Goal: Task Accomplishment & Management: Use online tool/utility

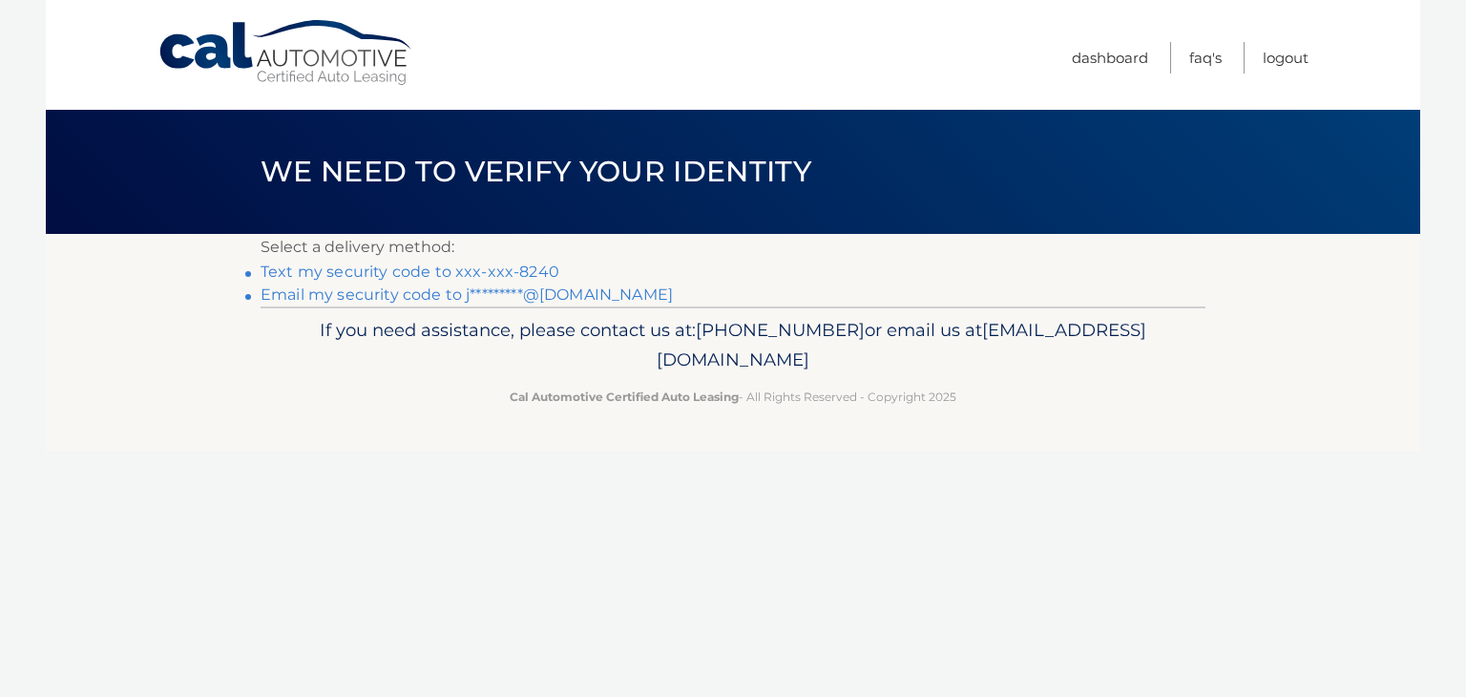
click at [538, 269] on link "Text my security code to xxx-xxx-8240" at bounding box center [410, 271] width 299 height 18
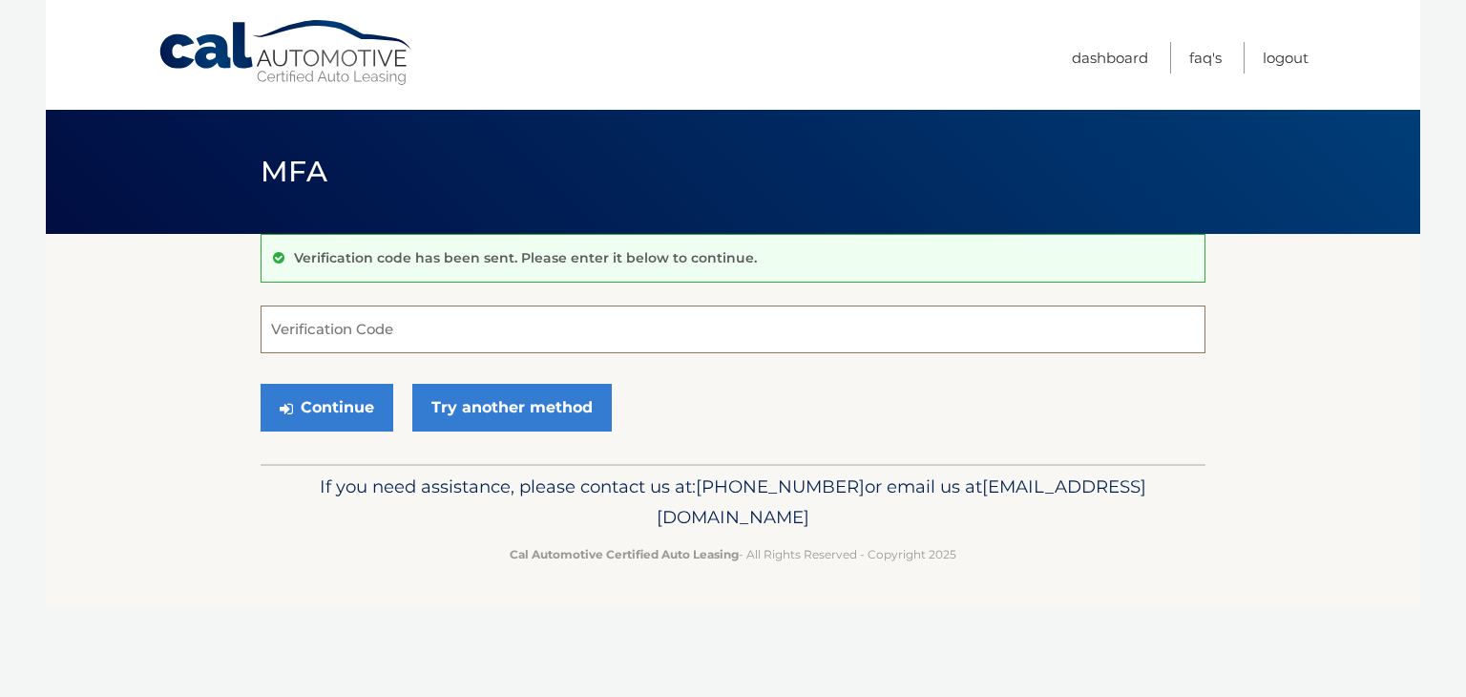
click at [513, 333] on input "Verification Code" at bounding box center [733, 329] width 945 height 48
type input "704847"
click at [327, 425] on button "Continue" at bounding box center [327, 408] width 133 height 48
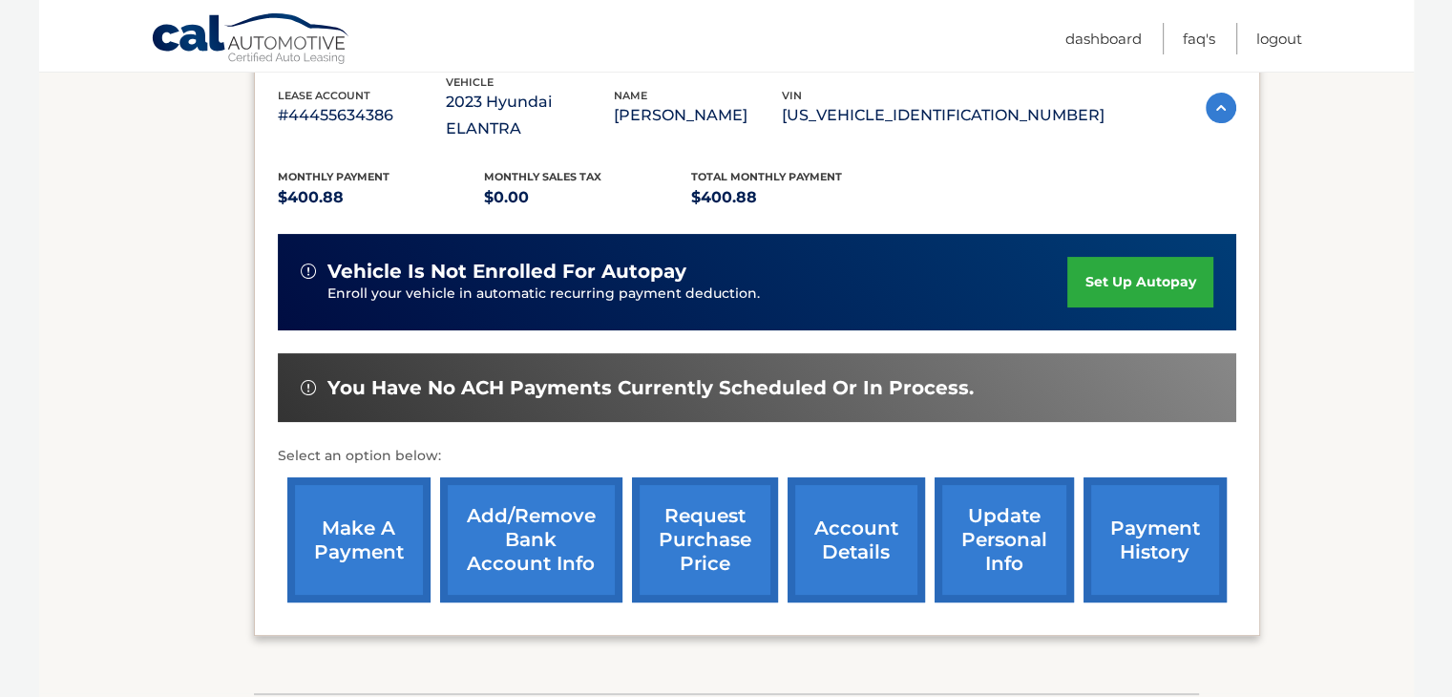
scroll to position [382, 0]
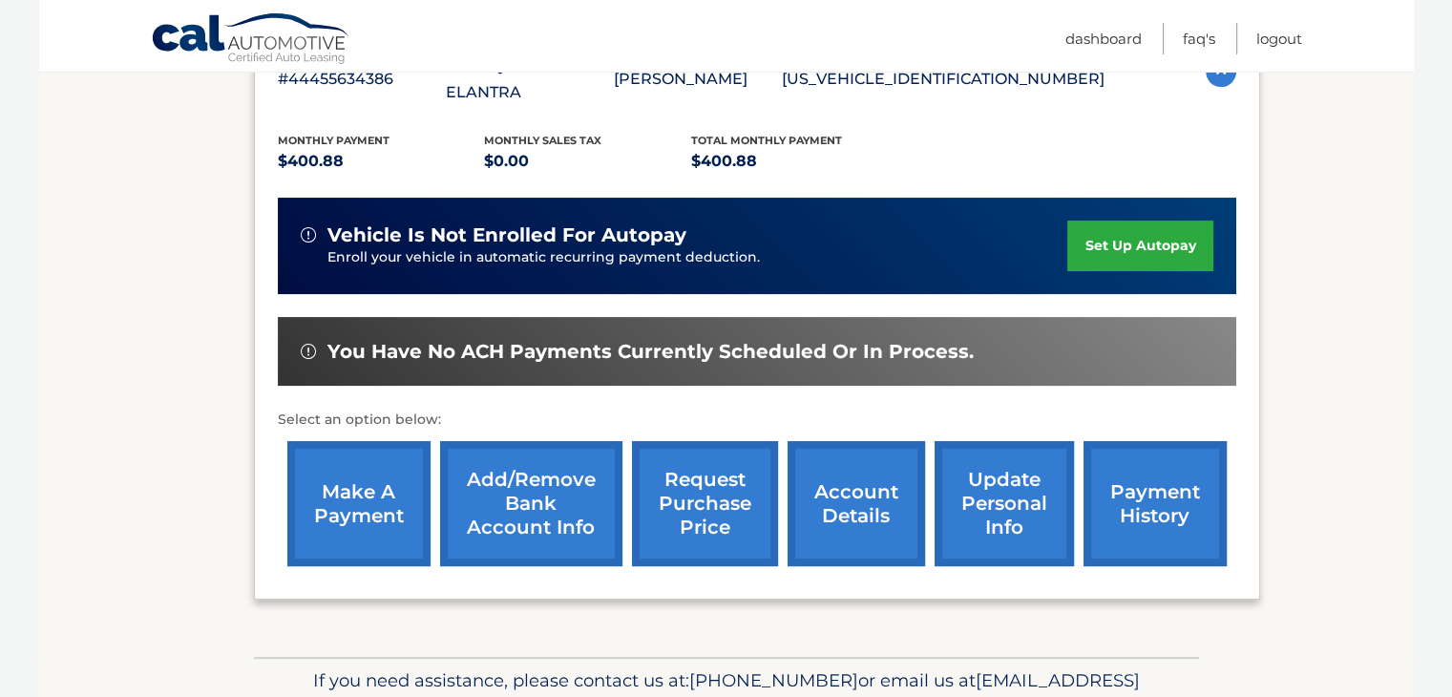
click at [698, 482] on link "request purchase price" at bounding box center [705, 503] width 146 height 125
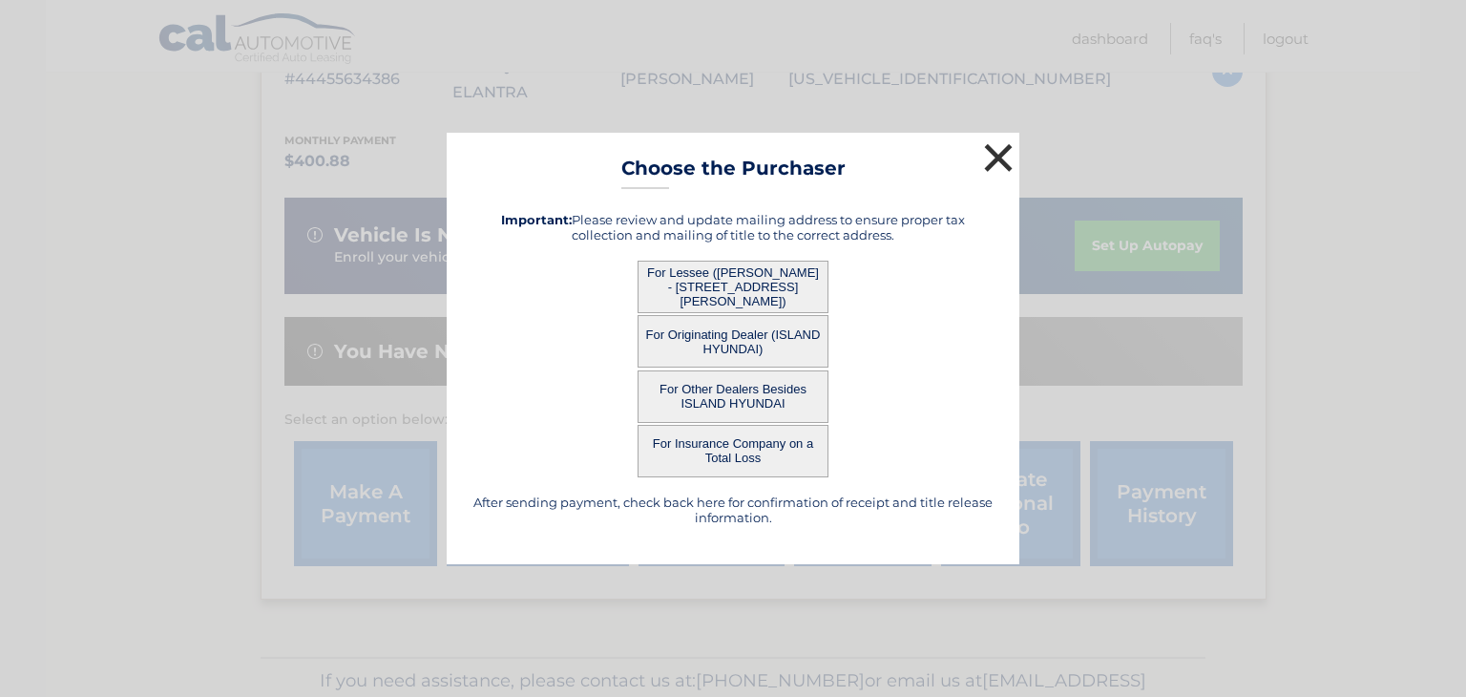
click at [989, 157] on button "×" at bounding box center [998, 157] width 38 height 38
